Goal: Task Accomplishment & Management: Use online tool/utility

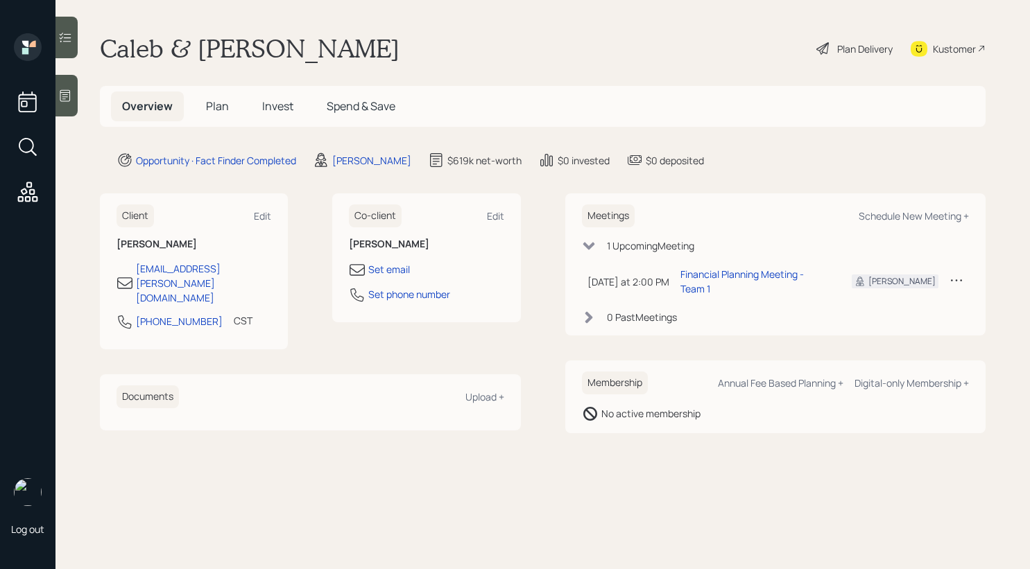
click at [211, 94] on h5 "Plan" at bounding box center [217, 107] width 45 height 30
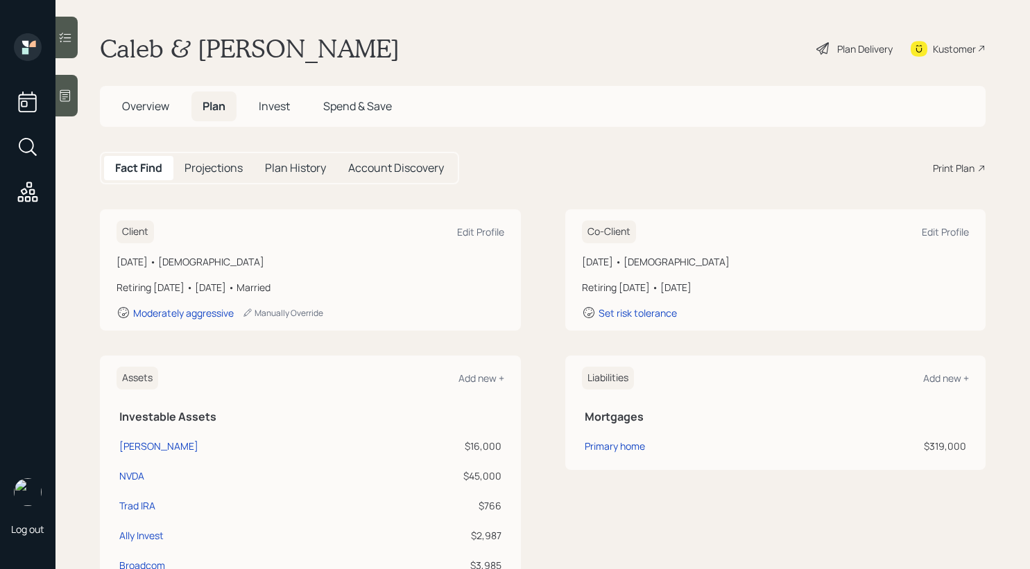
click at [211, 110] on span "Plan" at bounding box center [213, 105] width 23 height 15
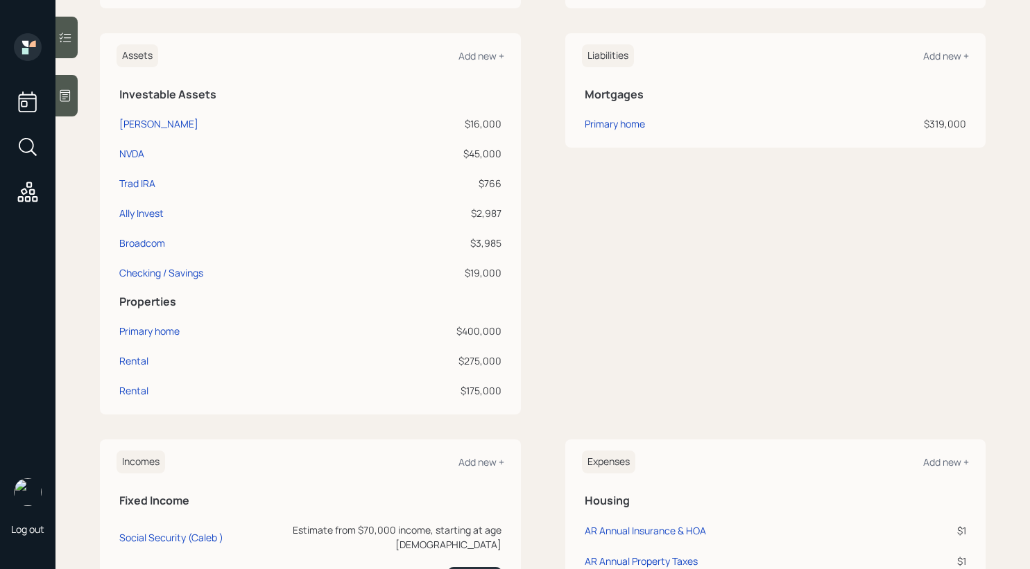
scroll to position [304, 0]
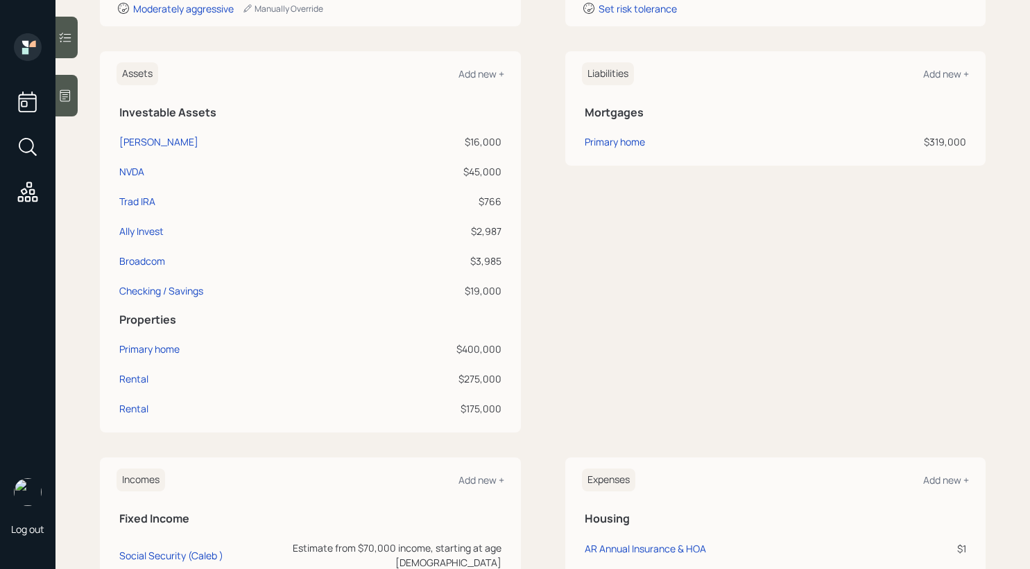
click at [473, 140] on div "$16,000" at bounding box center [434, 142] width 135 height 15
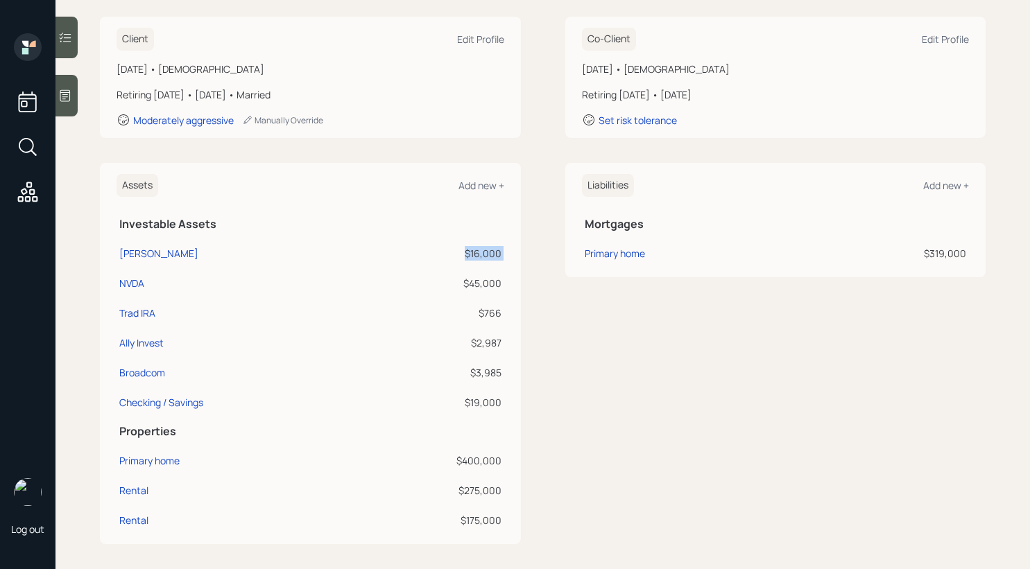
scroll to position [153, 0]
